Goal: Information Seeking & Learning: Learn about a topic

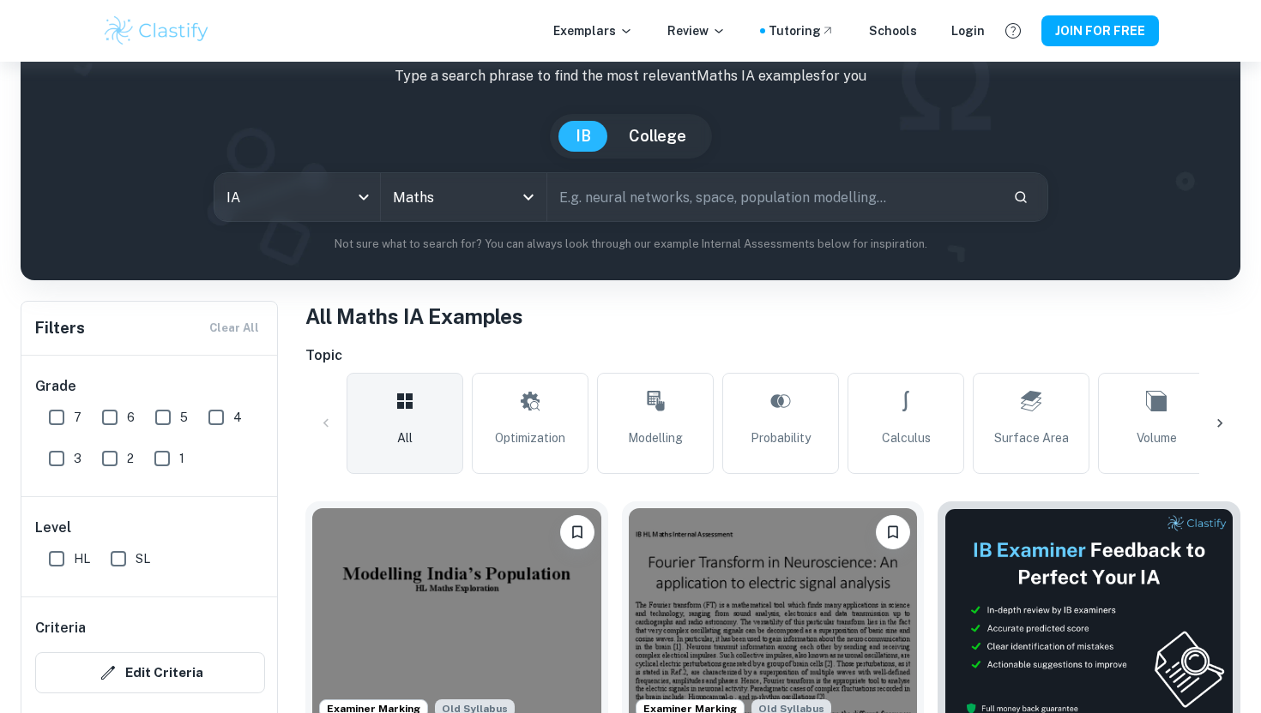
scroll to position [81, 0]
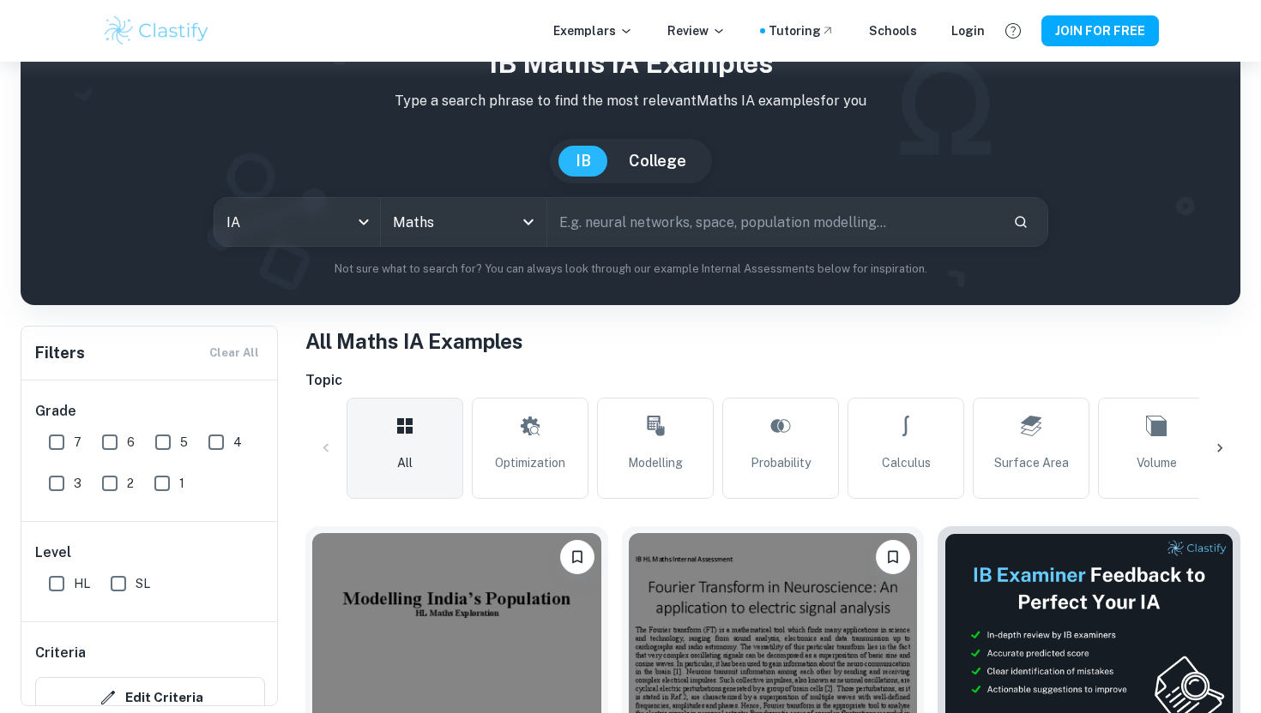
click at [627, 220] on input "text" at bounding box center [773, 222] width 452 height 48
click at [62, 441] on input "7" at bounding box center [56, 442] width 34 height 34
checkbox input "true"
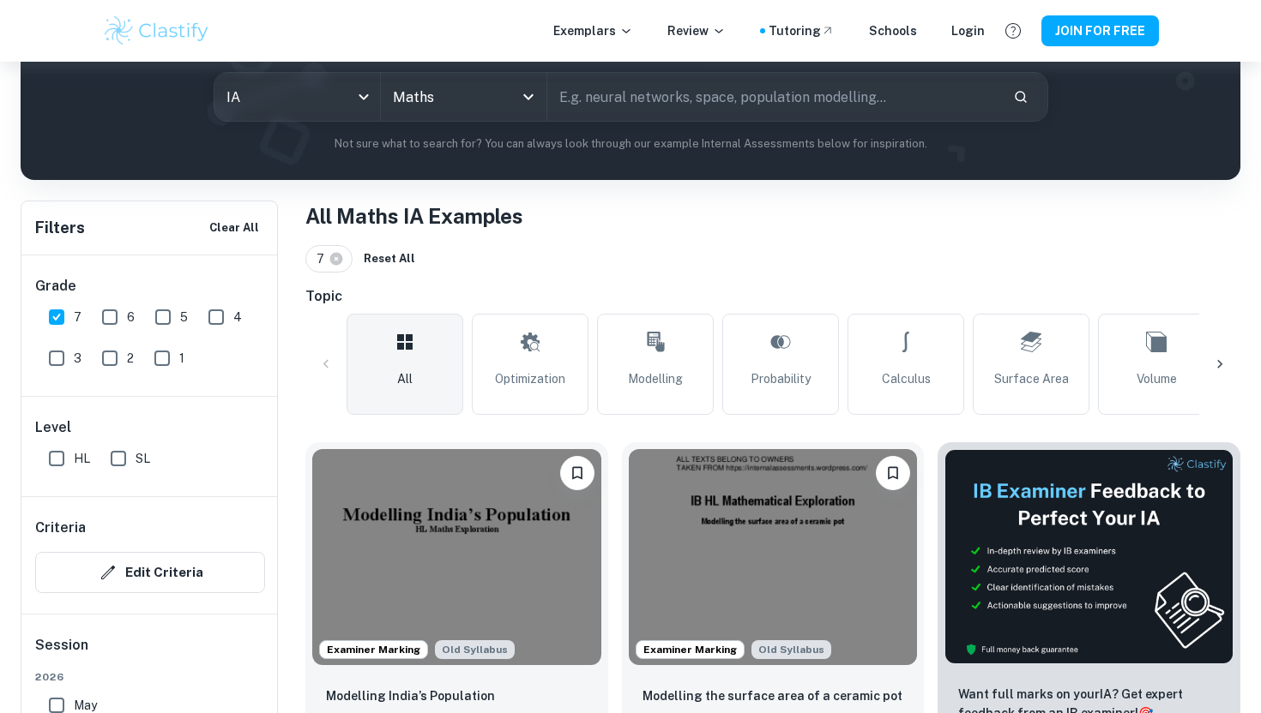
scroll to position [0, 0]
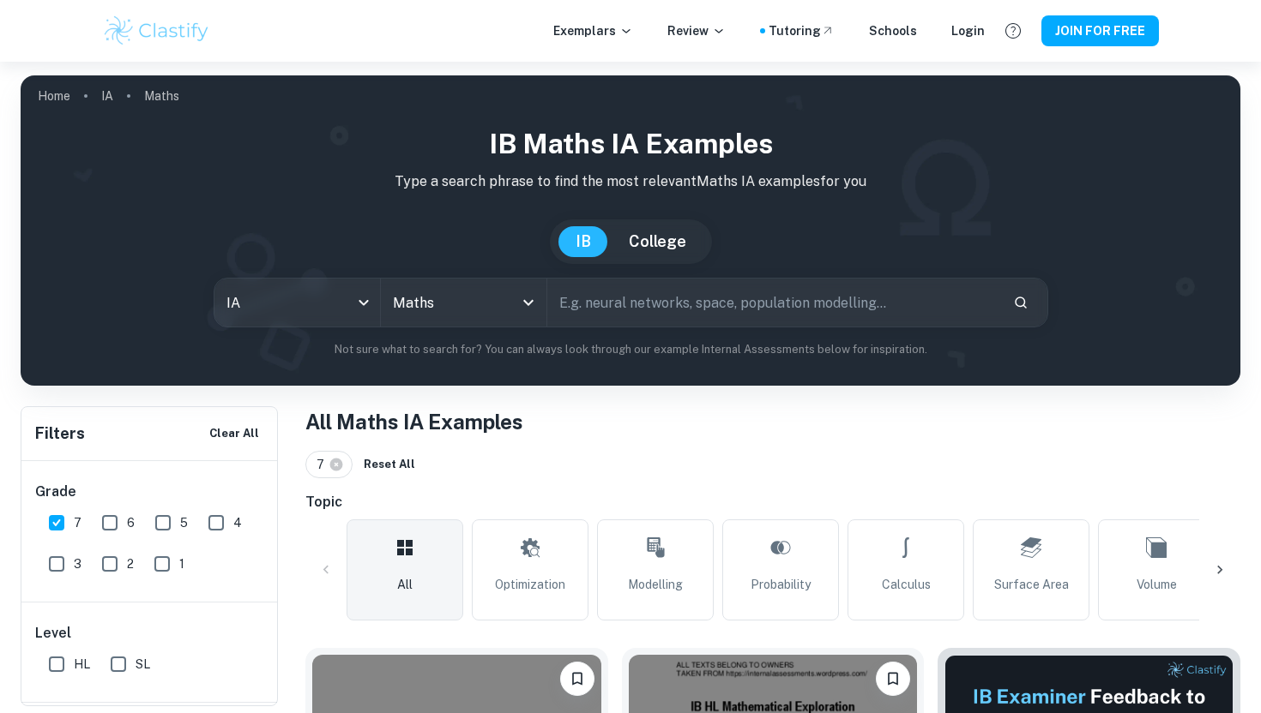
click at [629, 292] on input "text" at bounding box center [773, 303] width 452 height 48
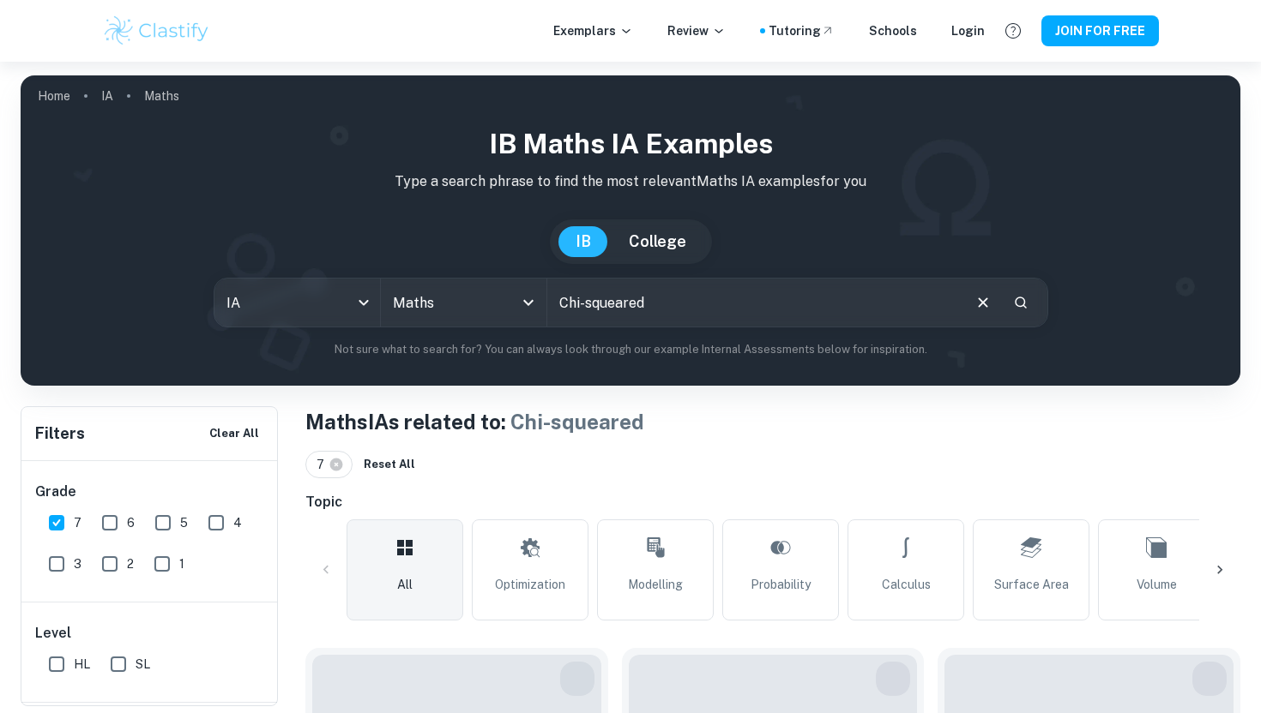
click at [613, 310] on input "Chi-squeared" at bounding box center [753, 303] width 412 height 48
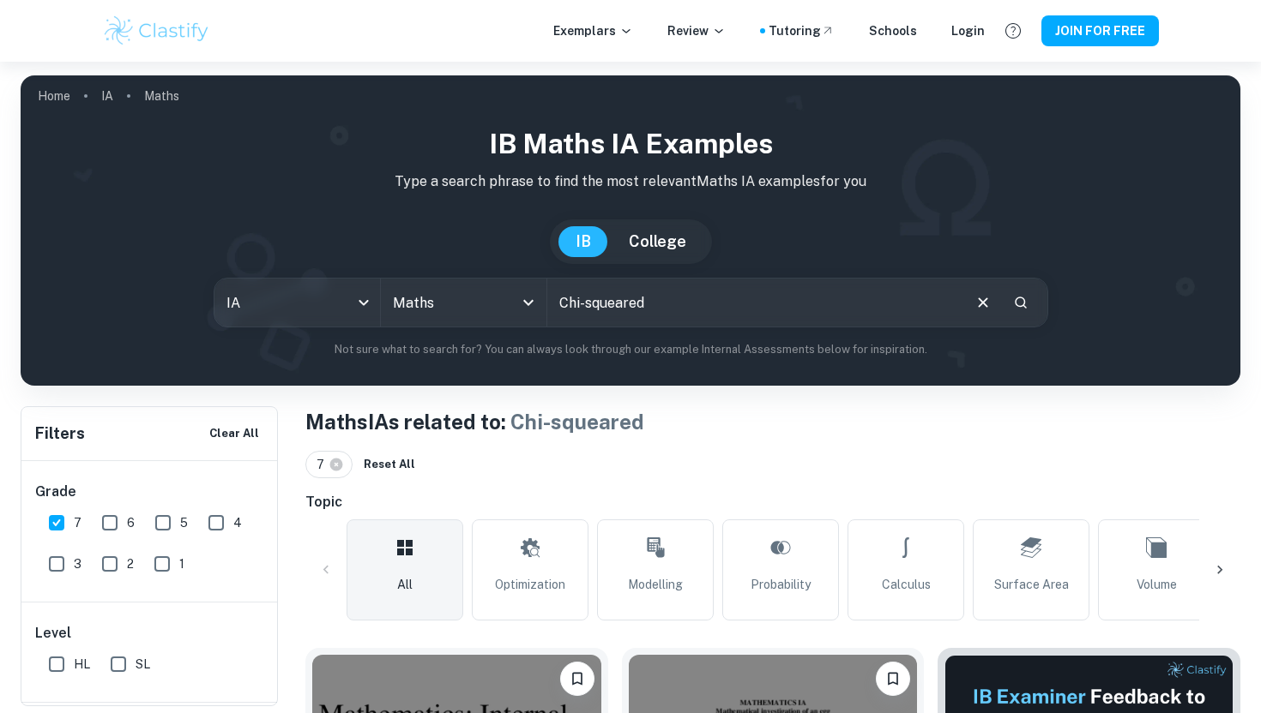
click at [613, 310] on input "Chi-squeared" at bounding box center [753, 303] width 412 height 48
type input "Chi-squared"
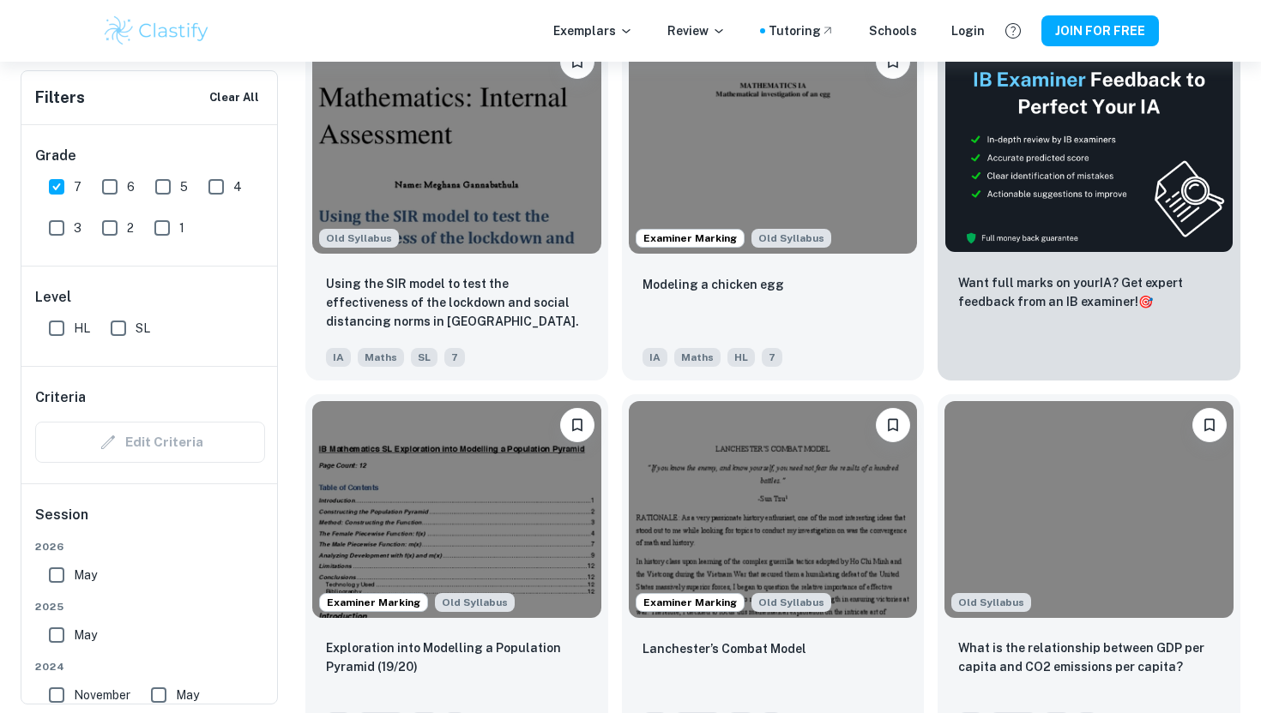
scroll to position [619, 0]
